Goal: Check status: Check status

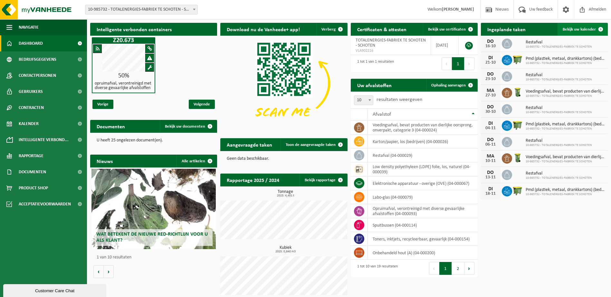
click at [579, 30] on span "Bekijk uw kalender" at bounding box center [578, 29] width 33 height 4
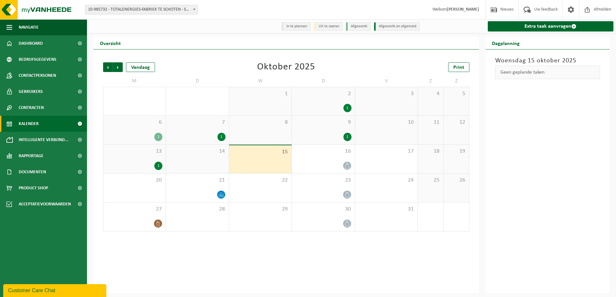
click at [127, 159] on div "13 1" at bounding box center [134, 159] width 62 height 29
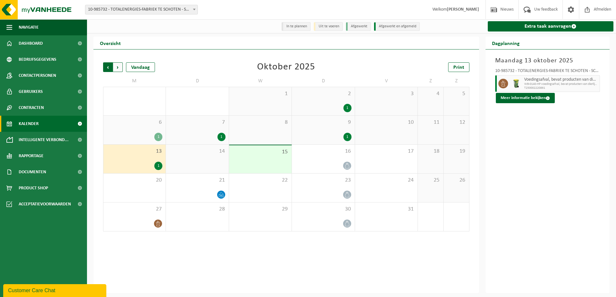
click at [118, 68] on span "Volgende" at bounding box center [118, 67] width 10 height 10
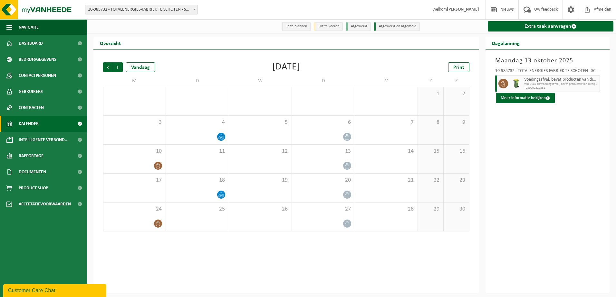
click at [118, 68] on span "Volgende" at bounding box center [118, 67] width 10 height 10
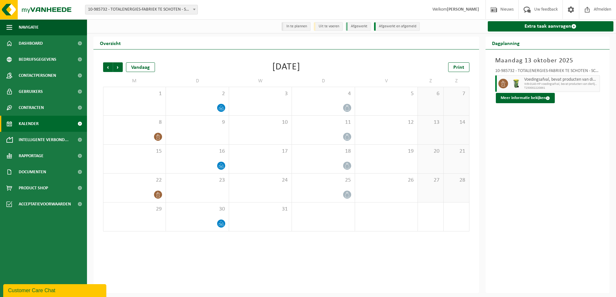
click at [118, 68] on span "Volgende" at bounding box center [118, 67] width 10 height 10
